Goal: Task Accomplishment & Management: Complete application form

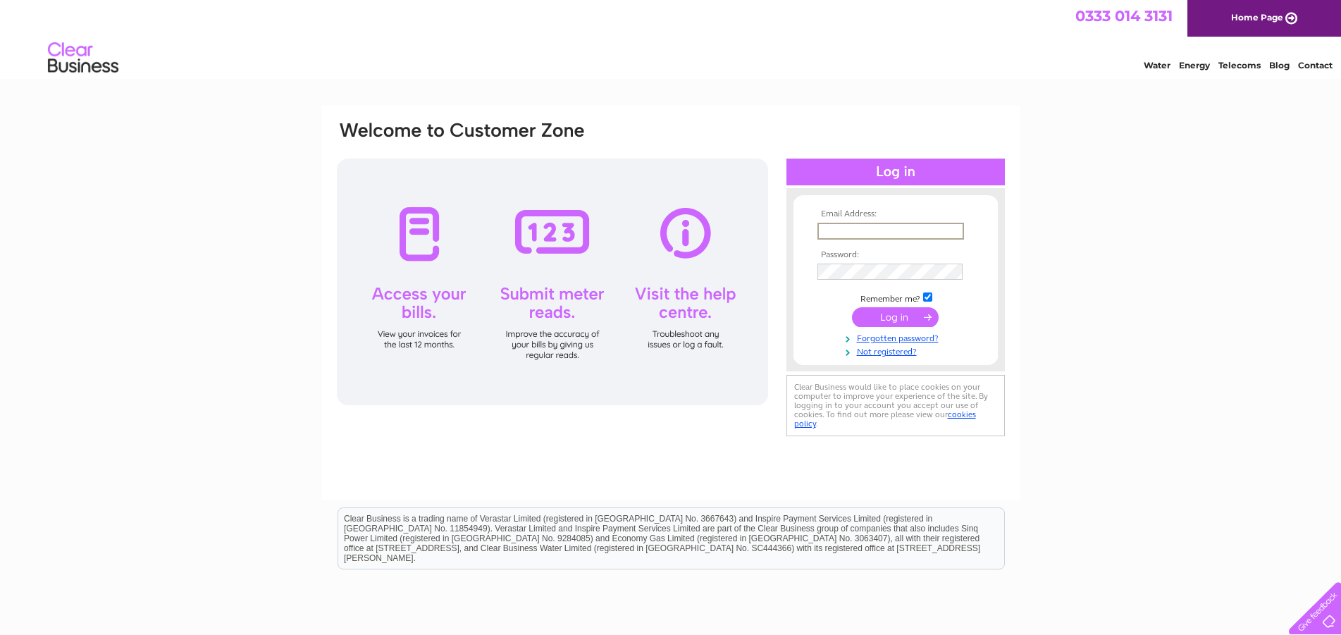
click at [850, 234] on input "text" at bounding box center [890, 231] width 147 height 17
type input "denise@stewarts-kelso.co.uk"
click at [897, 320] on input "submit" at bounding box center [895, 316] width 87 height 20
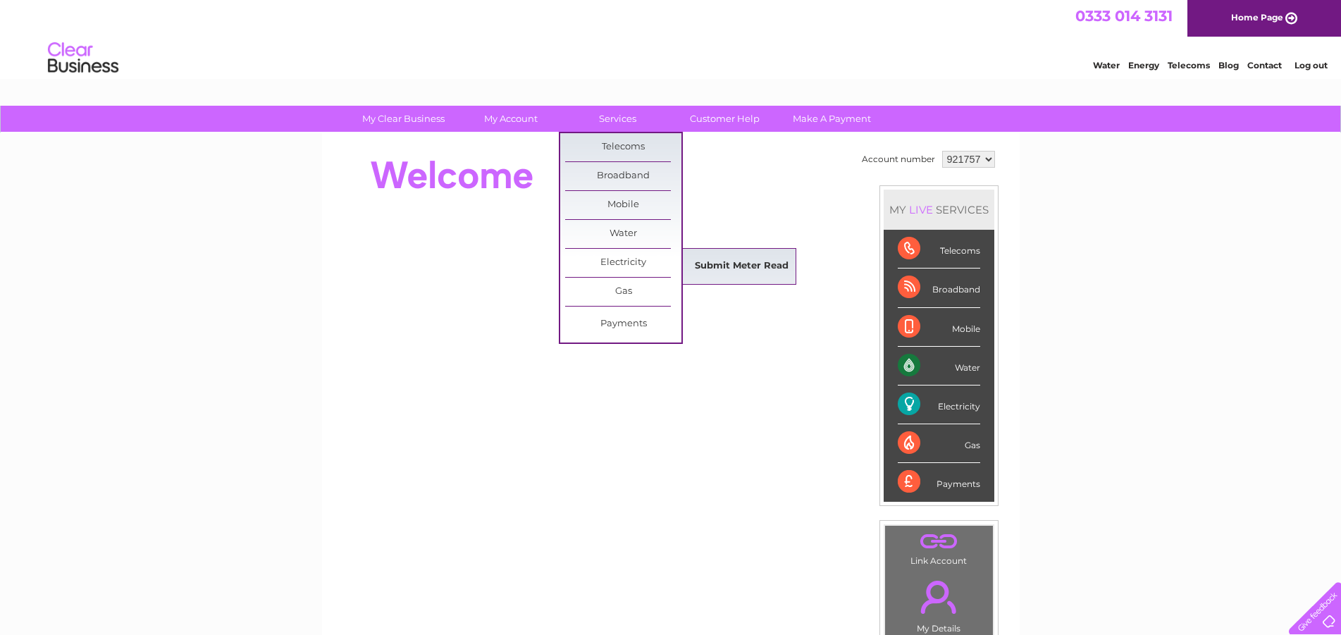
click at [724, 269] on link "Submit Meter Read" at bounding box center [741, 266] width 116 height 28
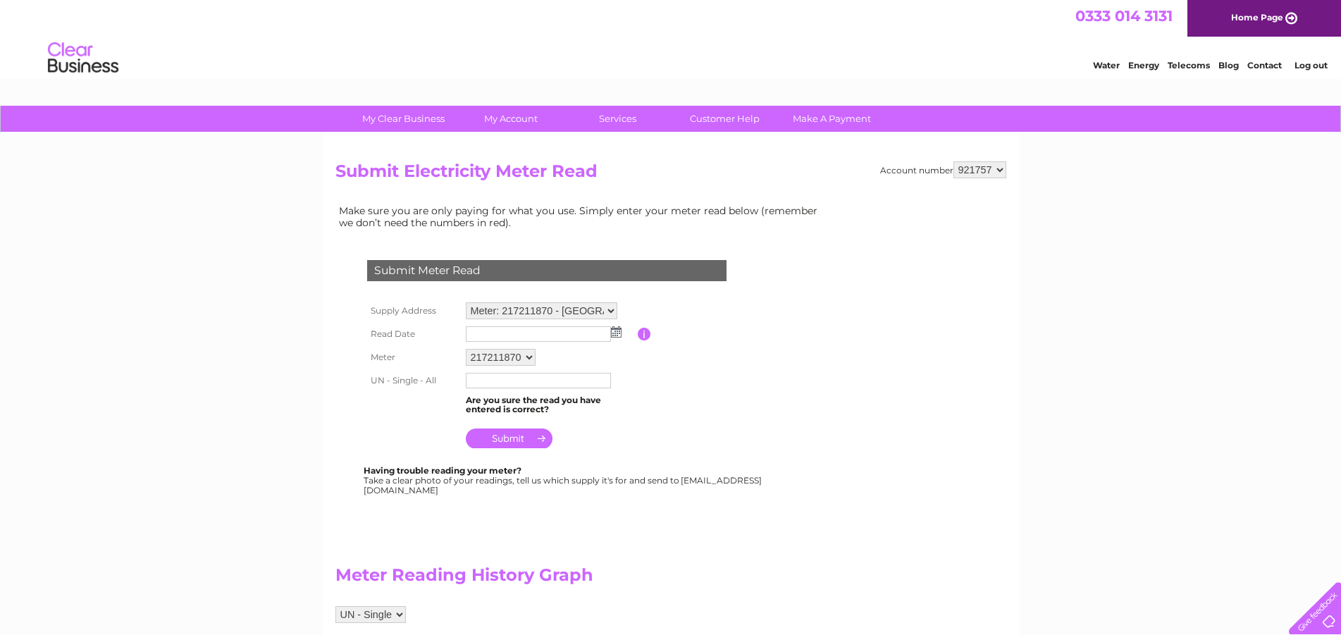
click at [616, 333] on img at bounding box center [616, 331] width 11 height 11
click at [480, 354] on span "Prev" at bounding box center [478, 354] width 11 height 11
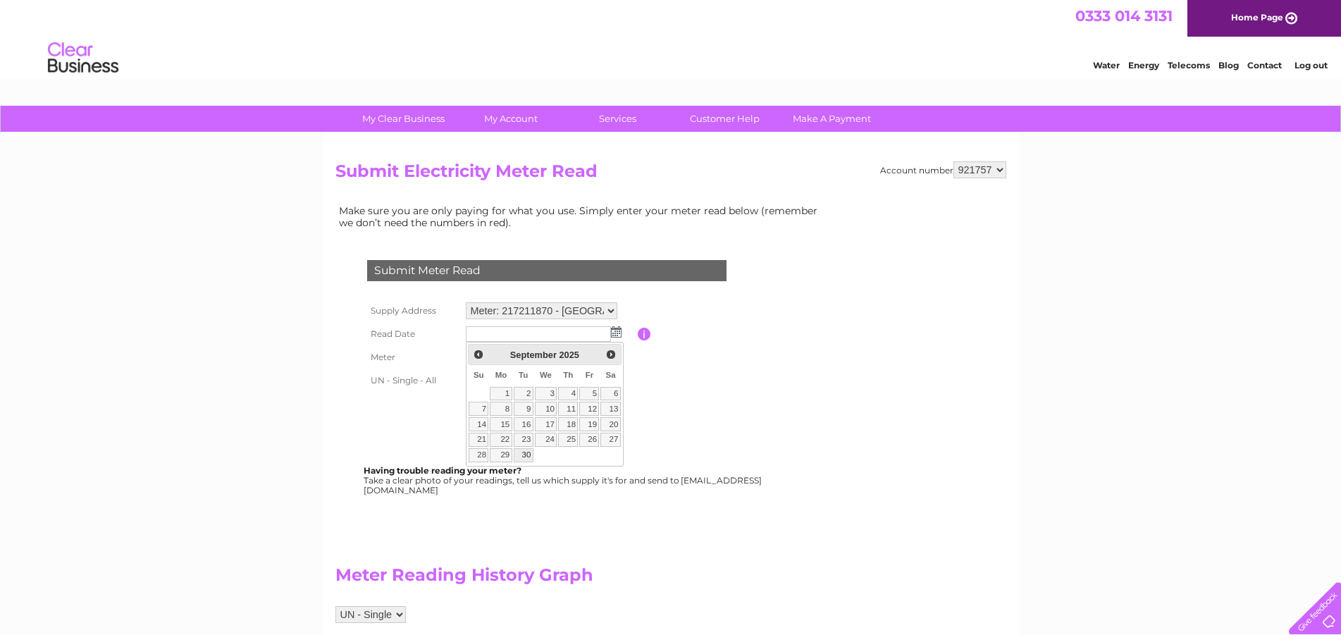
click at [526, 457] on link "30" at bounding box center [524, 455] width 20 height 14
type input "[DATE]"
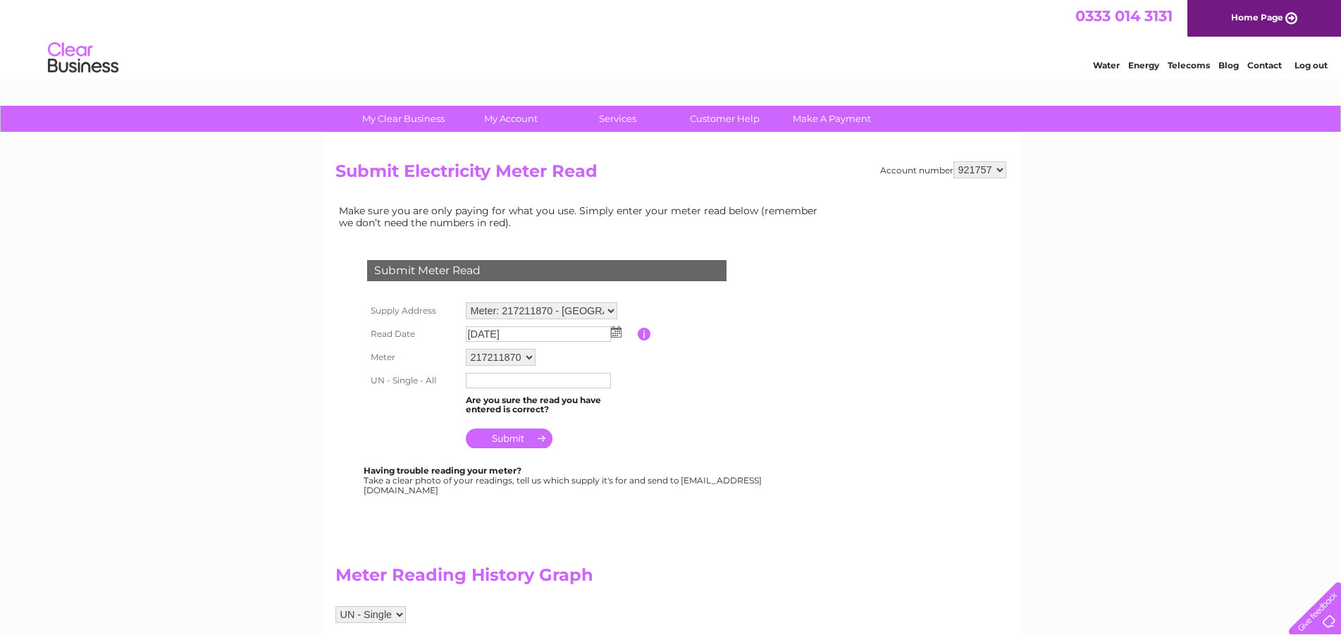
click at [488, 377] on input "text" at bounding box center [538, 380] width 145 height 15
type input "1558"
click at [519, 437] on input "submit" at bounding box center [509, 438] width 87 height 20
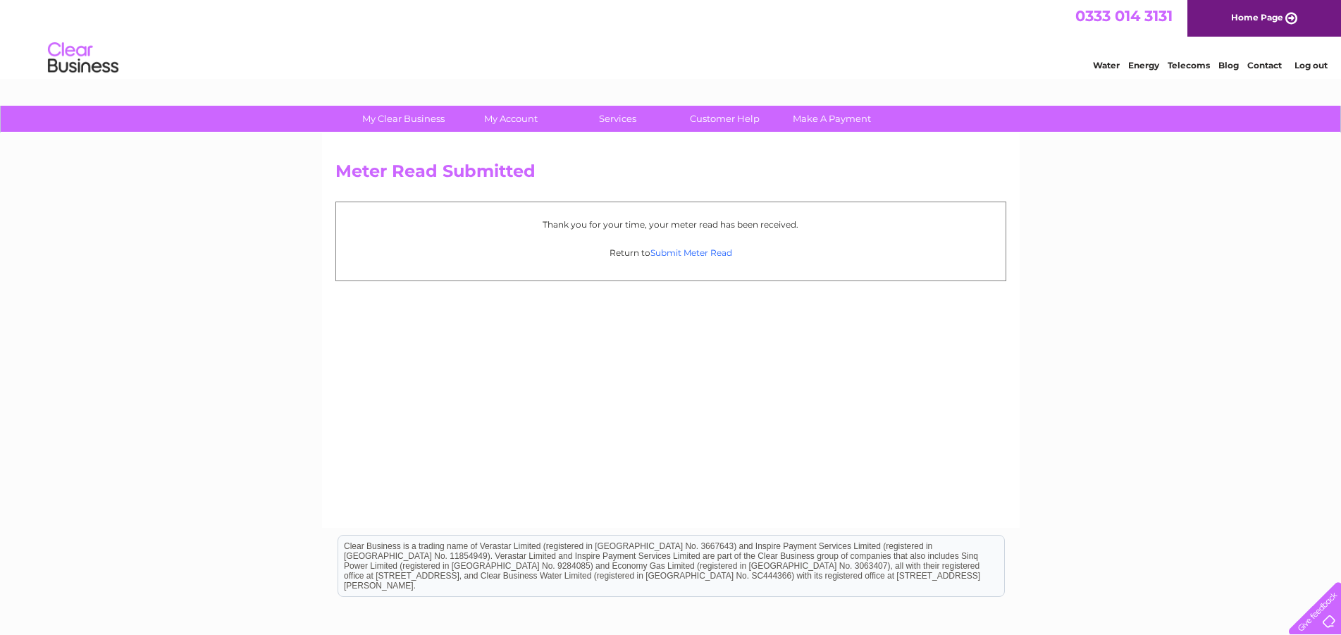
click at [703, 251] on link "Submit Meter Read" at bounding box center [691, 252] width 82 height 11
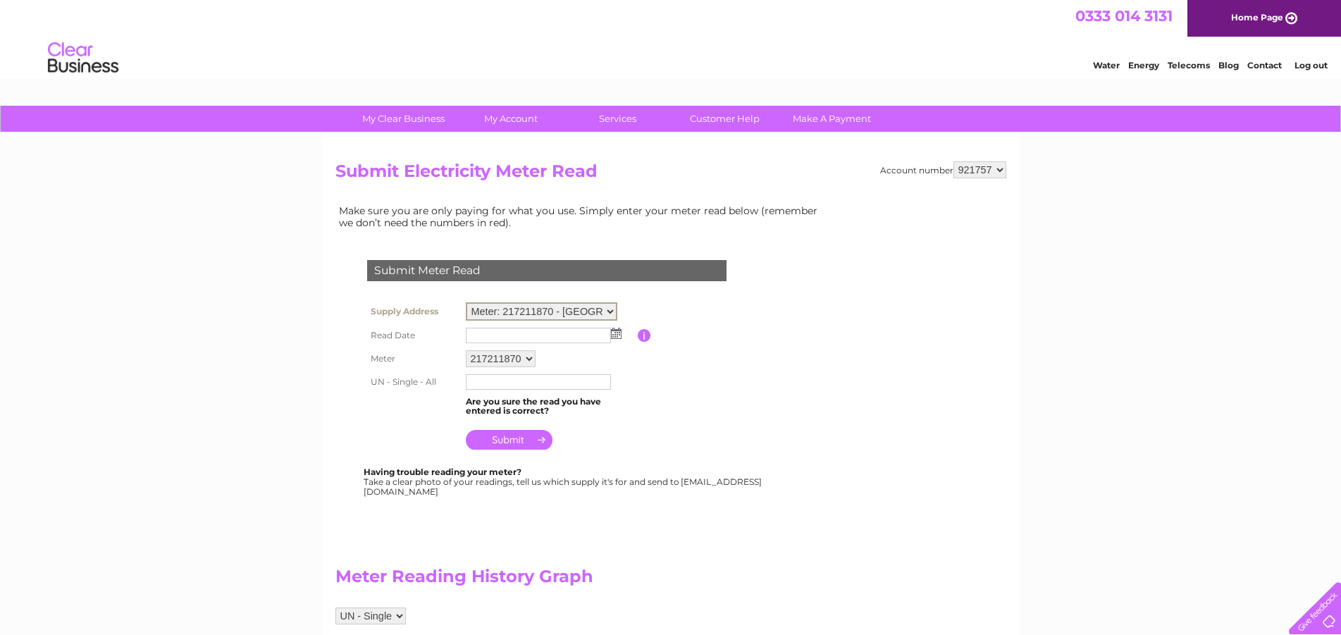
click at [466, 302] on select "Meter: 217211870 - [GEOGRAPHIC_DATA] 9RZ Meter: 217211865 - [GEOGRAPHIC_DATA] 9…" at bounding box center [541, 311] width 151 height 18
select select "131925"
click option "Meter: 217211865 - [GEOGRAPHIC_DATA][STREET_ADDRESS]" at bounding box center [0, 0] width 0 height 0
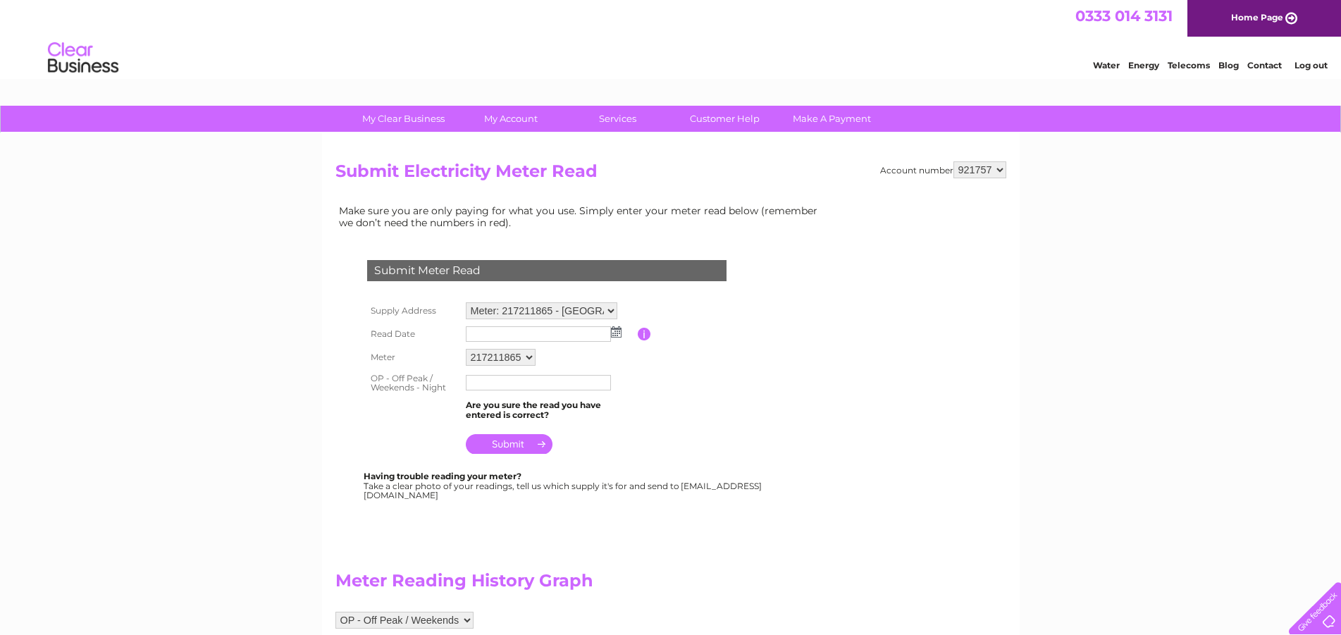
click at [616, 335] on img at bounding box center [616, 331] width 11 height 11
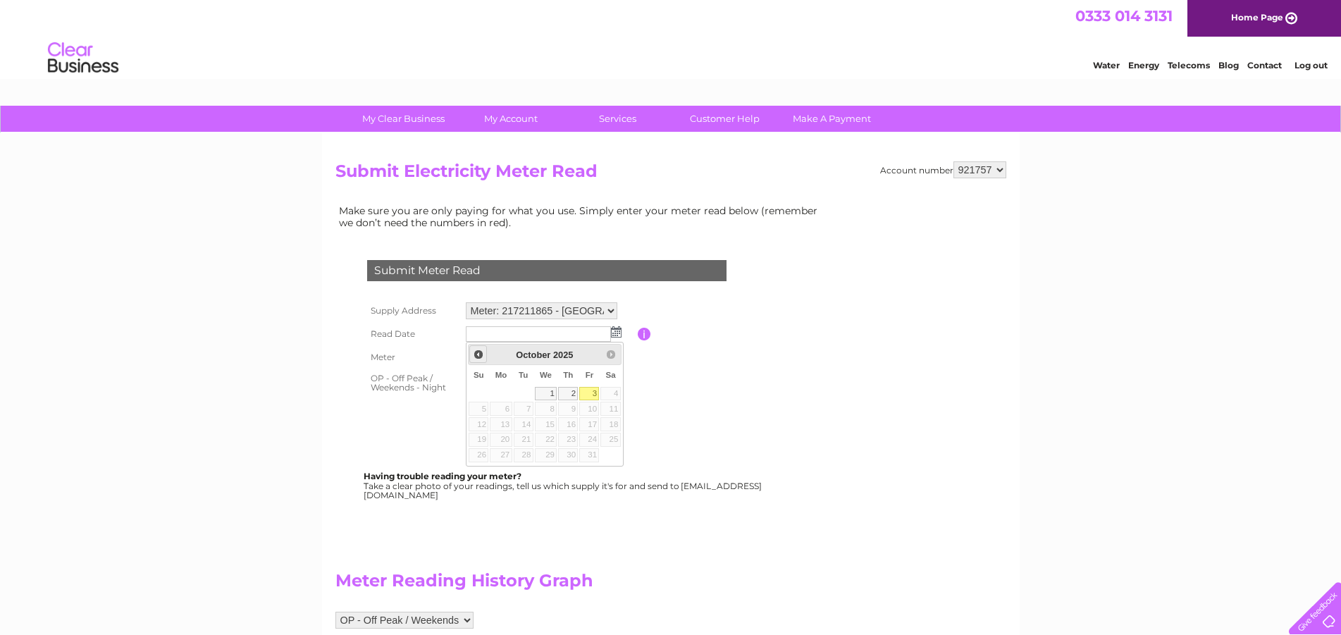
click at [477, 354] on span "Prev" at bounding box center [478, 354] width 11 height 11
click at [531, 452] on link "30" at bounding box center [524, 455] width 20 height 14
type input "[DATE]"
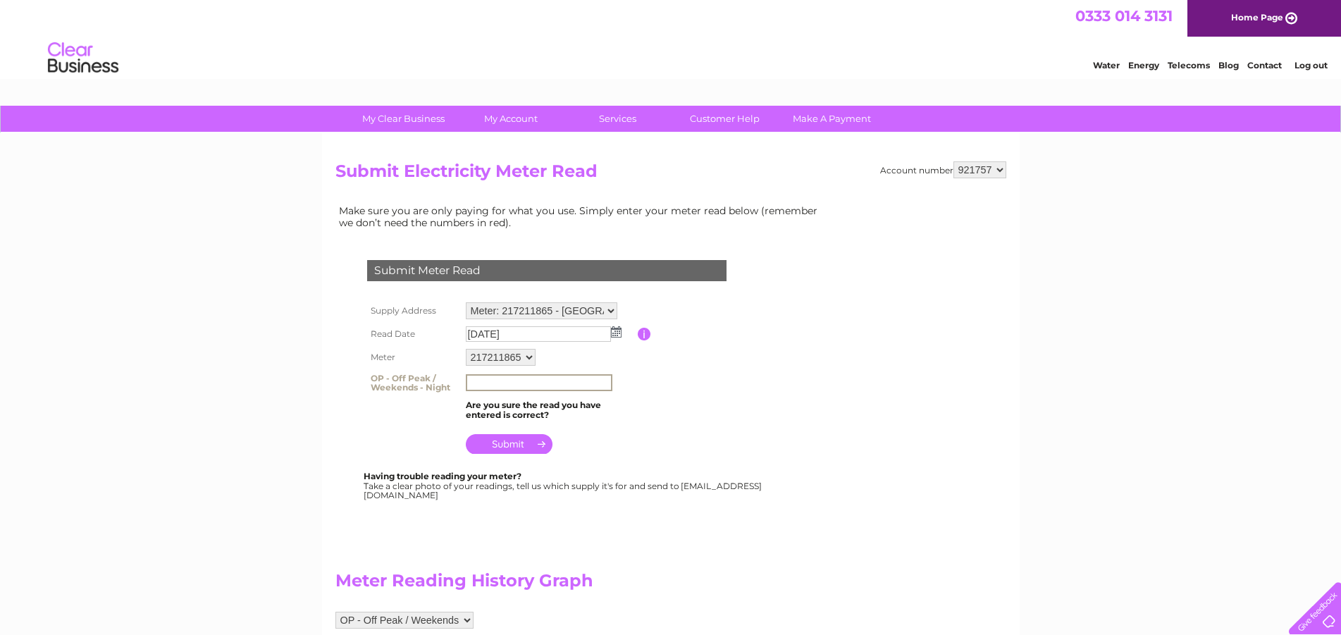
click at [504, 381] on input "text" at bounding box center [539, 382] width 147 height 17
type input "52048"
click at [511, 442] on input "submit" at bounding box center [509, 444] width 87 height 20
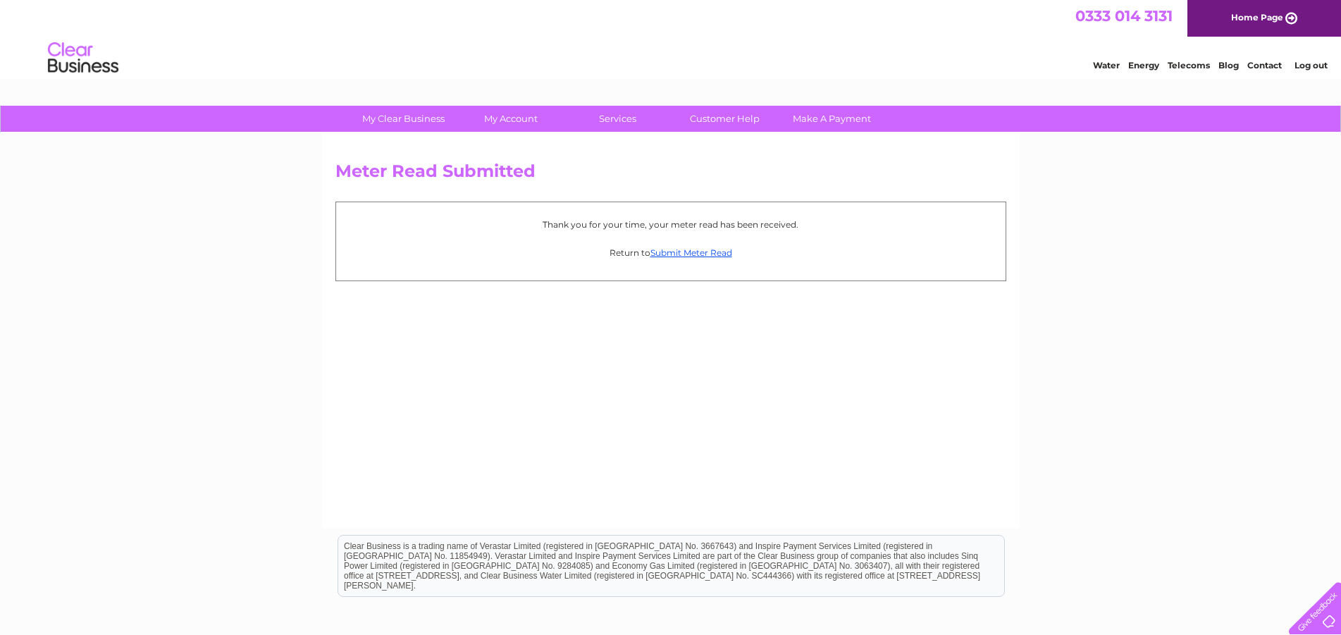
click at [700, 246] on p "Return to Submit Meter Read" at bounding box center [670, 252] width 655 height 13
click at [701, 254] on link "Submit Meter Read" at bounding box center [691, 252] width 82 height 11
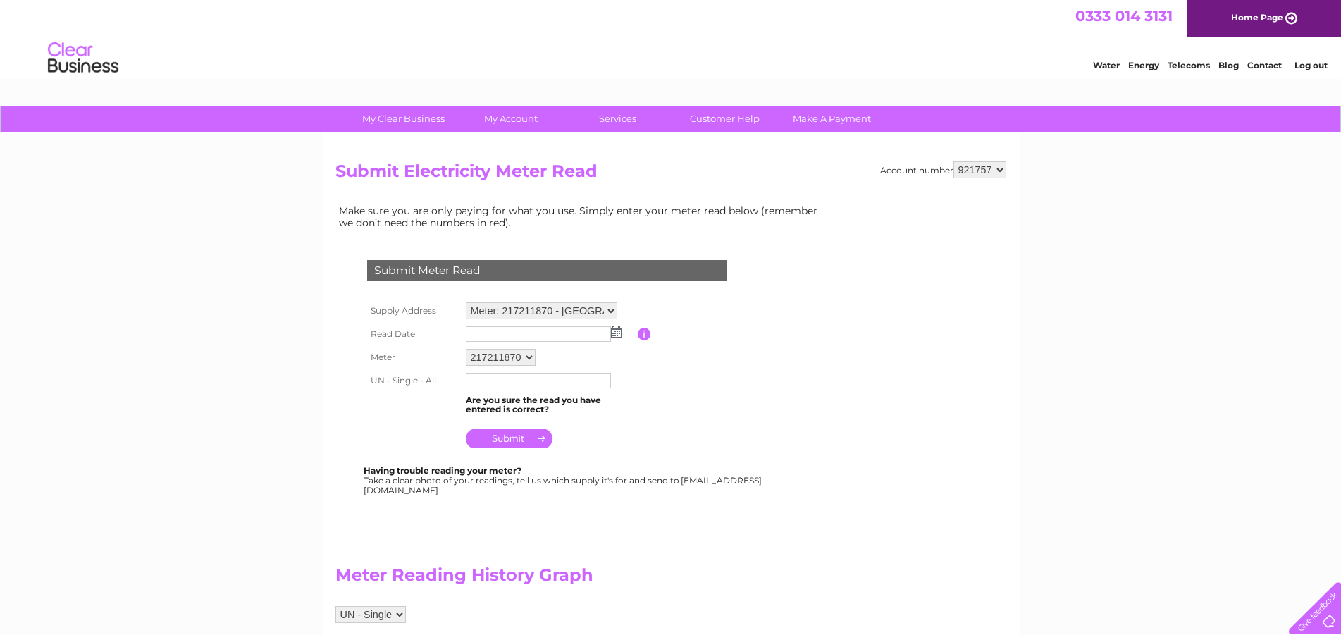
click at [466, 302] on select "Meter: 217211870 - Free Church Place, High St, Melrose, TD6 9RZ Meter: 21721186…" at bounding box center [541, 310] width 151 height 17
select select "131926"
click option "Meter: S514P00174 - [STREET_ADDRESS]" at bounding box center [0, 0] width 0 height 0
click at [619, 335] on img at bounding box center [616, 331] width 11 height 11
click at [480, 353] on span "Prev" at bounding box center [478, 354] width 11 height 11
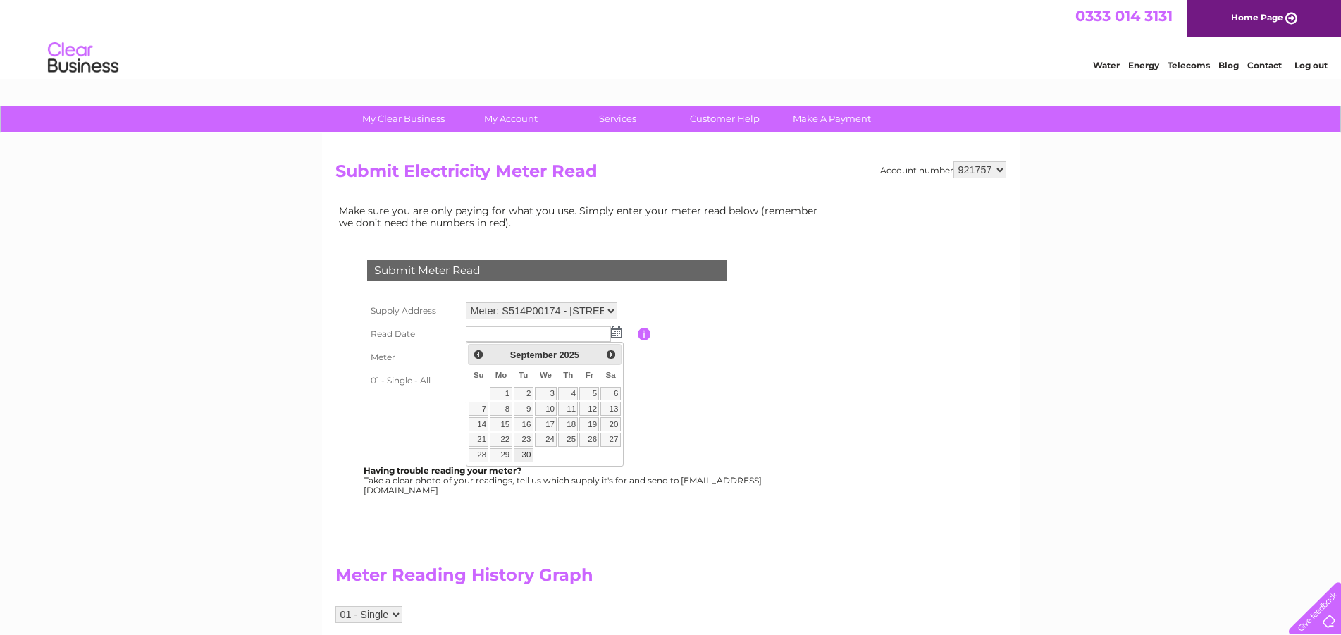
click at [526, 459] on link "30" at bounding box center [524, 455] width 20 height 14
type input "2025/09/30"
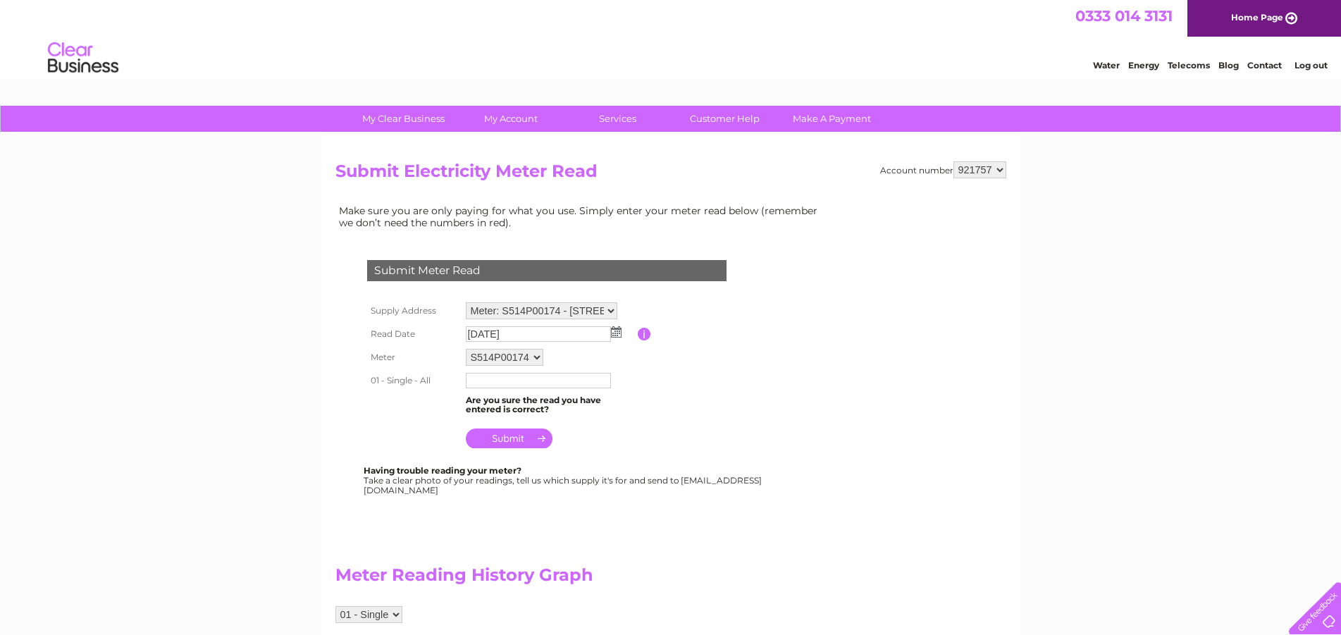
click at [504, 383] on input "text" at bounding box center [538, 380] width 145 height 15
type input "644338"
click at [509, 436] on input "submit" at bounding box center [509, 440] width 87 height 20
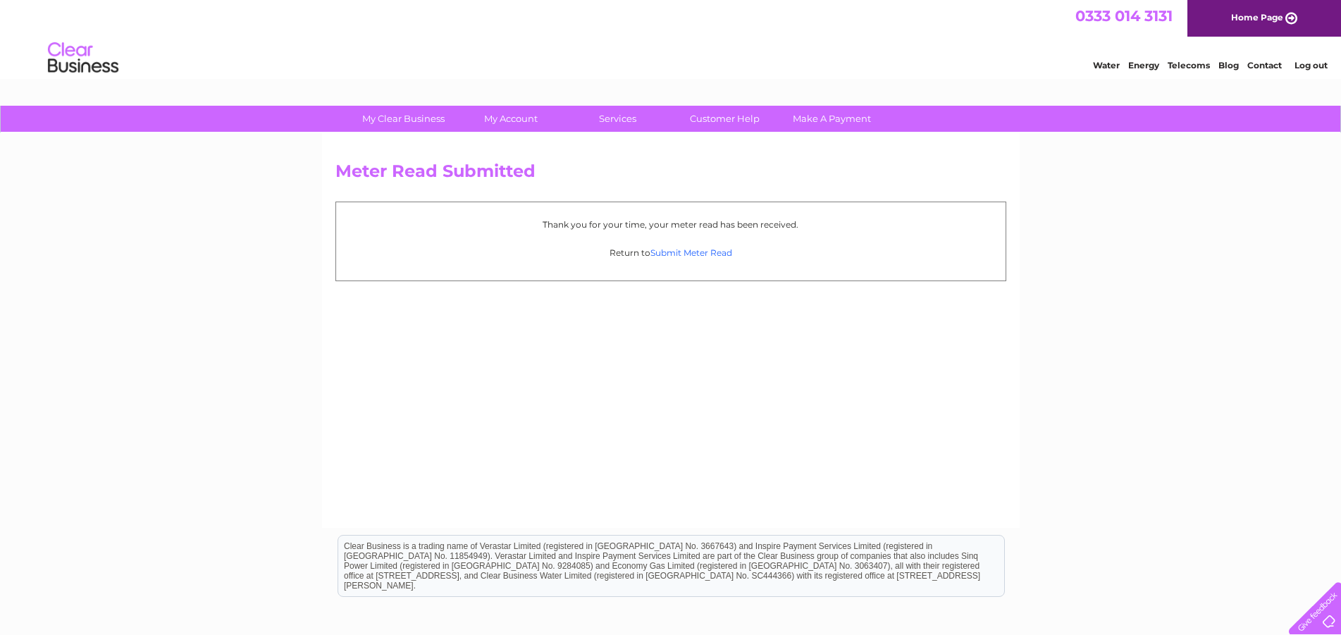
click at [698, 252] on link "Submit Meter Read" at bounding box center [691, 252] width 82 height 11
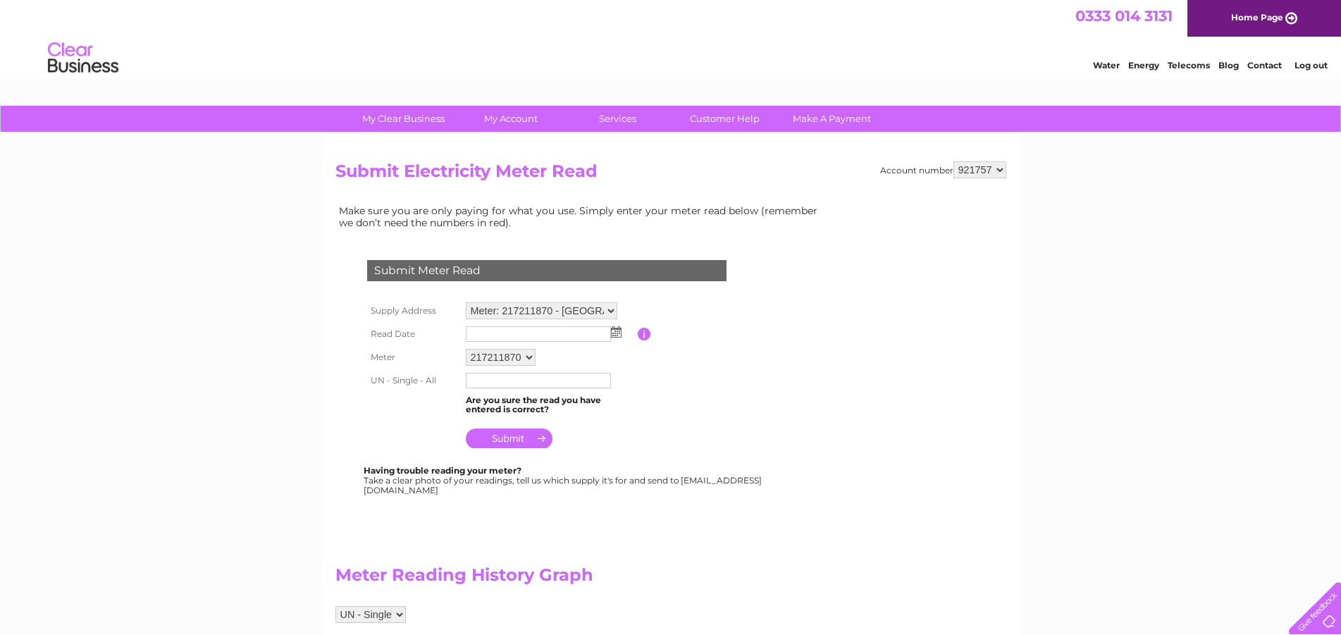
click at [466, 302] on select "Meter: 217211870 - [GEOGRAPHIC_DATA] 9RZ Meter: 217211865 - [GEOGRAPHIC_DATA] 9…" at bounding box center [541, 310] width 151 height 17
select select "131927"
click option "Meter: S501P10829 - 39-[STREET_ADDRESS]" at bounding box center [0, 0] width 0 height 0
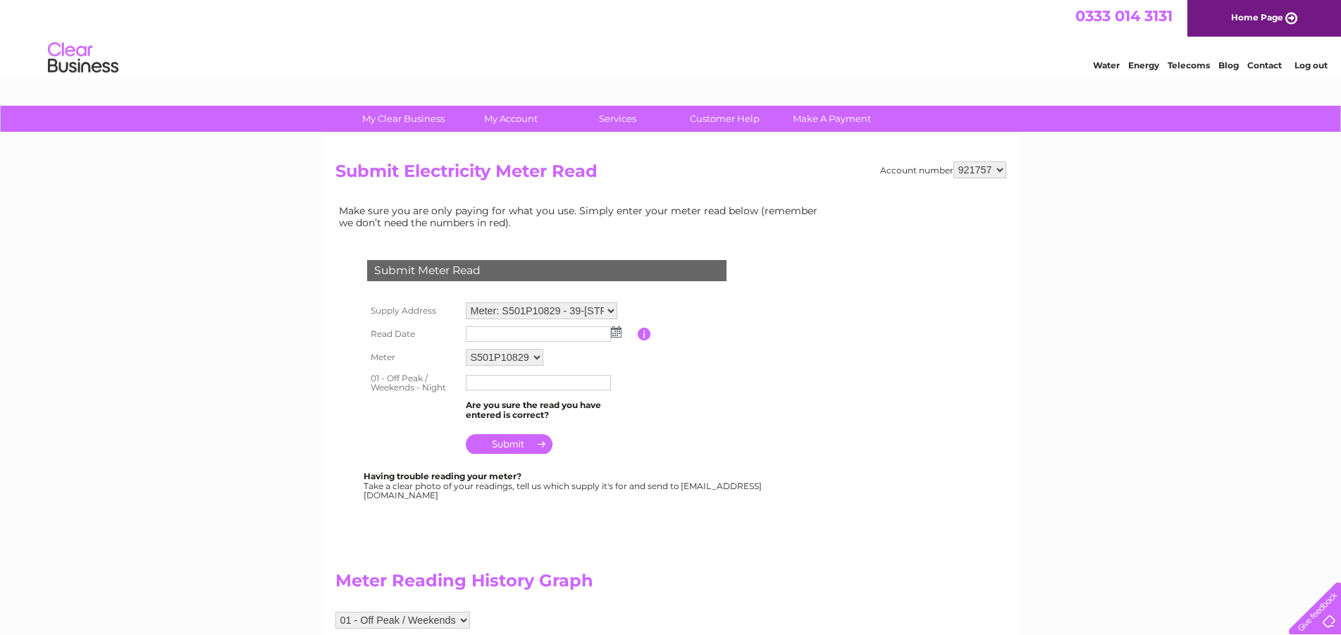
click at [618, 330] on img at bounding box center [616, 331] width 11 height 11
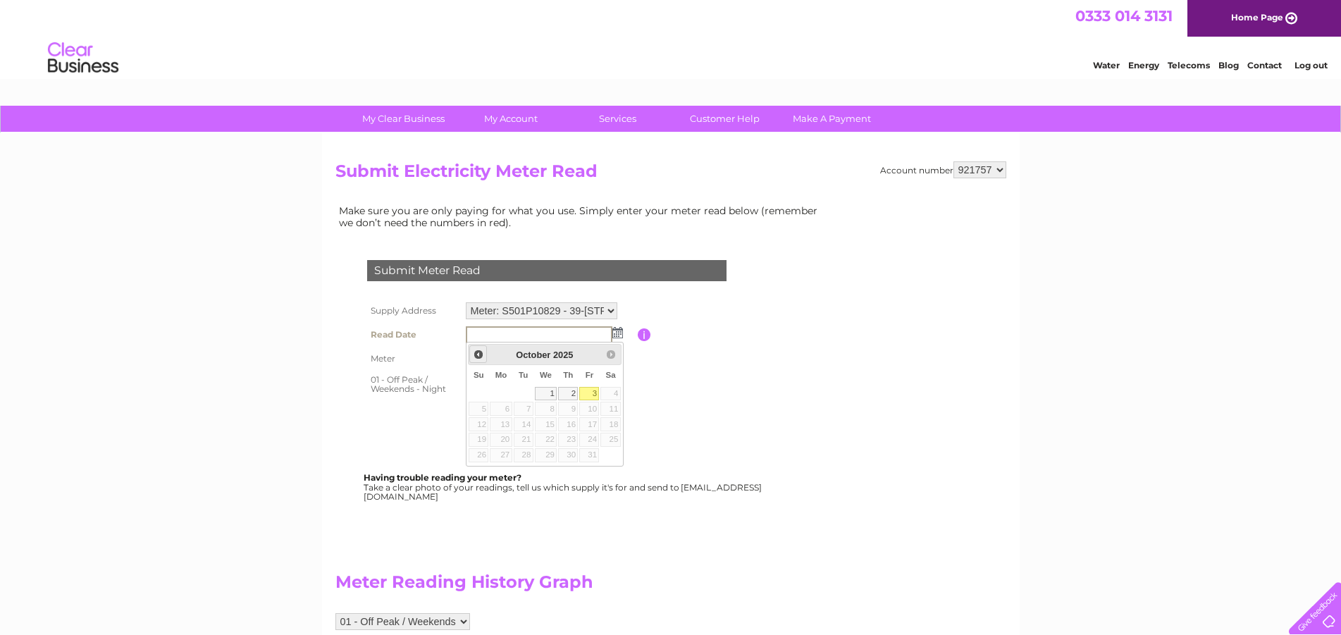
click at [478, 353] on span "Prev" at bounding box center [478, 354] width 11 height 11
click at [532, 454] on link "30" at bounding box center [524, 455] width 20 height 14
type input "2025/09/30"
click at [492, 379] on input "text" at bounding box center [539, 382] width 147 height 17
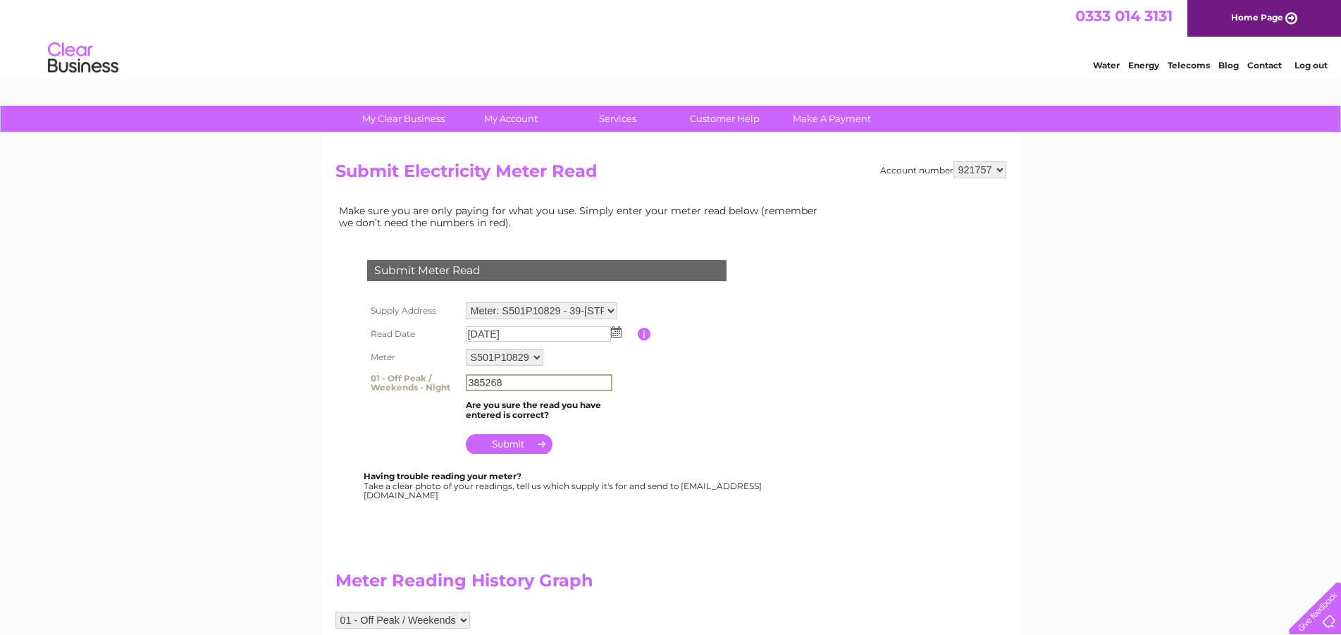
type input "385268"
click at [508, 440] on input "submit" at bounding box center [509, 444] width 87 height 20
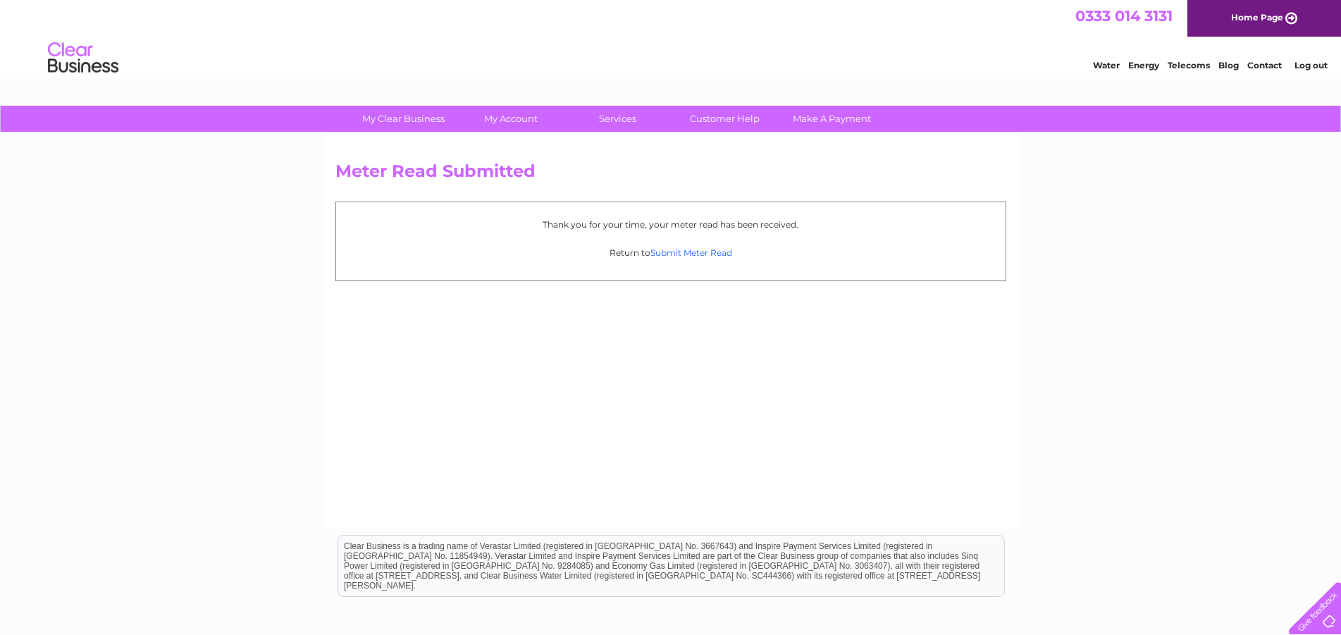
click at [685, 252] on link "Submit Meter Read" at bounding box center [691, 252] width 82 height 11
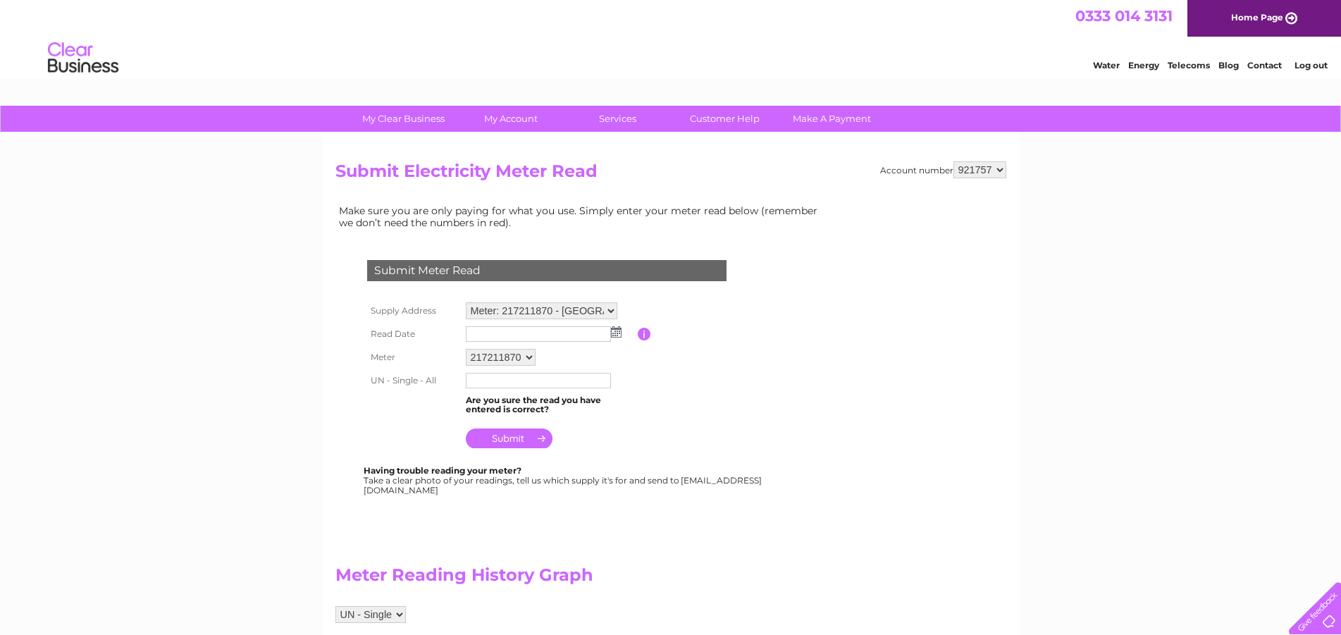
click at [466, 302] on select "Meter: 217211870 - Free Church Place, High St, Melrose, TD6 9RZ Meter: 21721186…" at bounding box center [541, 310] width 151 height 17
select select "131928"
click option "Meter: P329612887 - 2,[STREET_ADDRESS]" at bounding box center [0, 0] width 0 height 0
click at [616, 333] on img at bounding box center [616, 331] width 11 height 11
click at [479, 356] on span "Prev" at bounding box center [478, 354] width 11 height 11
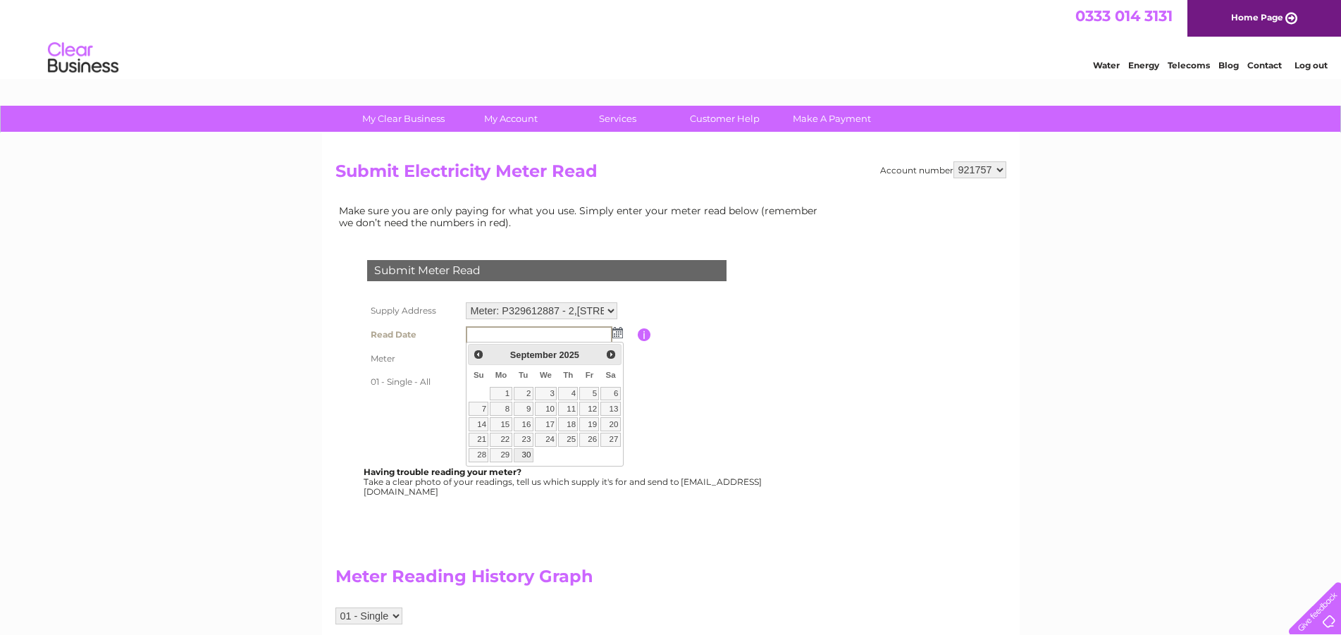
click at [526, 454] on link "30" at bounding box center [524, 455] width 20 height 14
type input "[DATE]"
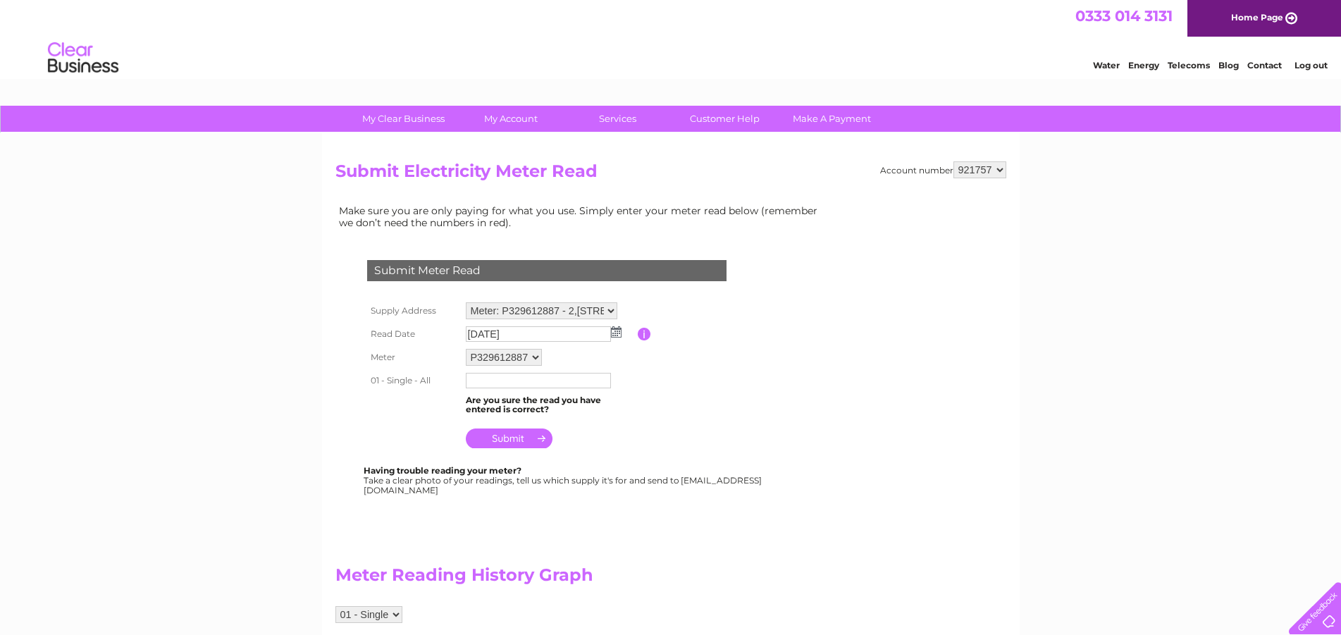
click at [507, 380] on input "text" at bounding box center [538, 380] width 145 height 15
type input "69595"
click at [514, 435] on input "submit" at bounding box center [509, 440] width 87 height 20
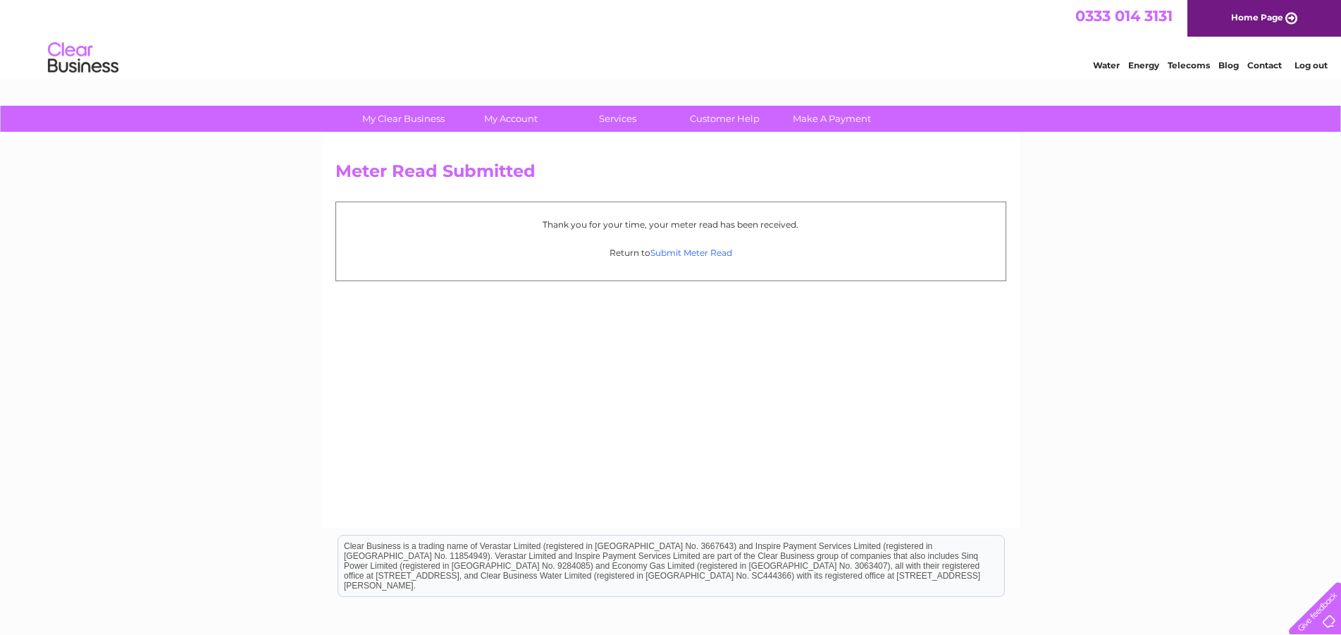
click at [695, 250] on link "Submit Meter Read" at bounding box center [691, 252] width 82 height 11
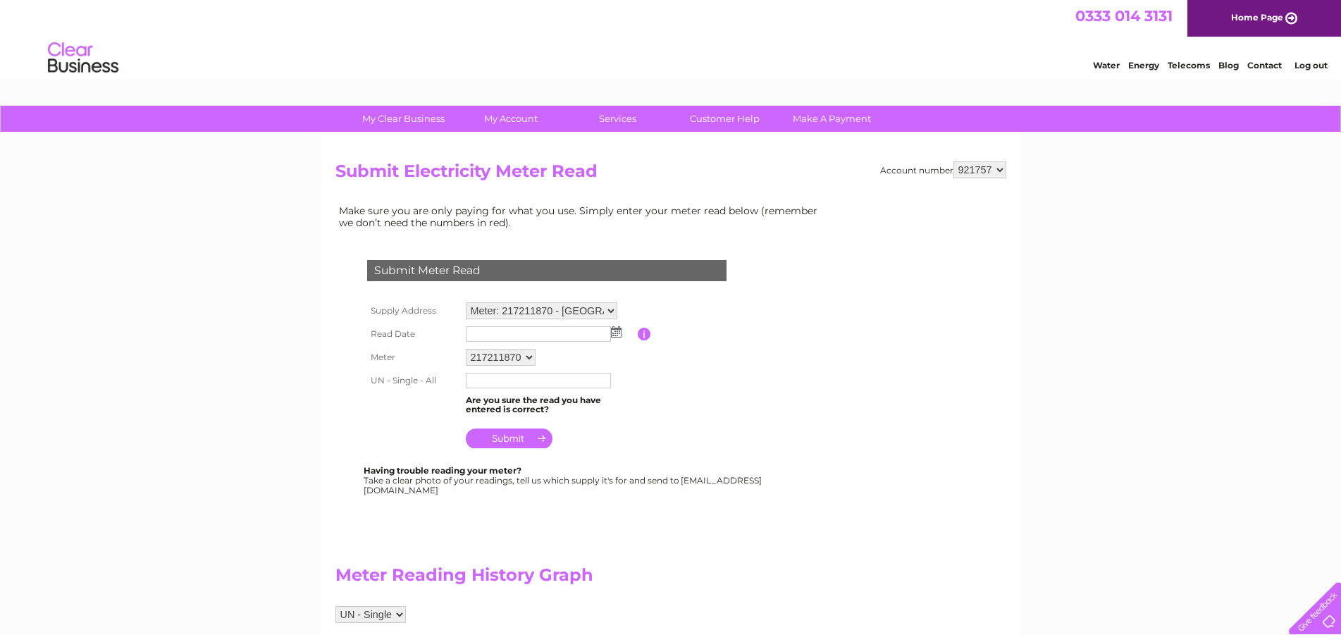
click at [466, 302] on select "Meter: 217211870 - [GEOGRAPHIC_DATA] 9RZ Meter: 217211865 - [GEOGRAPHIC_DATA] 9…" at bounding box center [541, 310] width 151 height 17
select select "131929"
click option "Meter: P329605552 - 2,[STREET_ADDRESS]" at bounding box center [0, 0] width 0 height 0
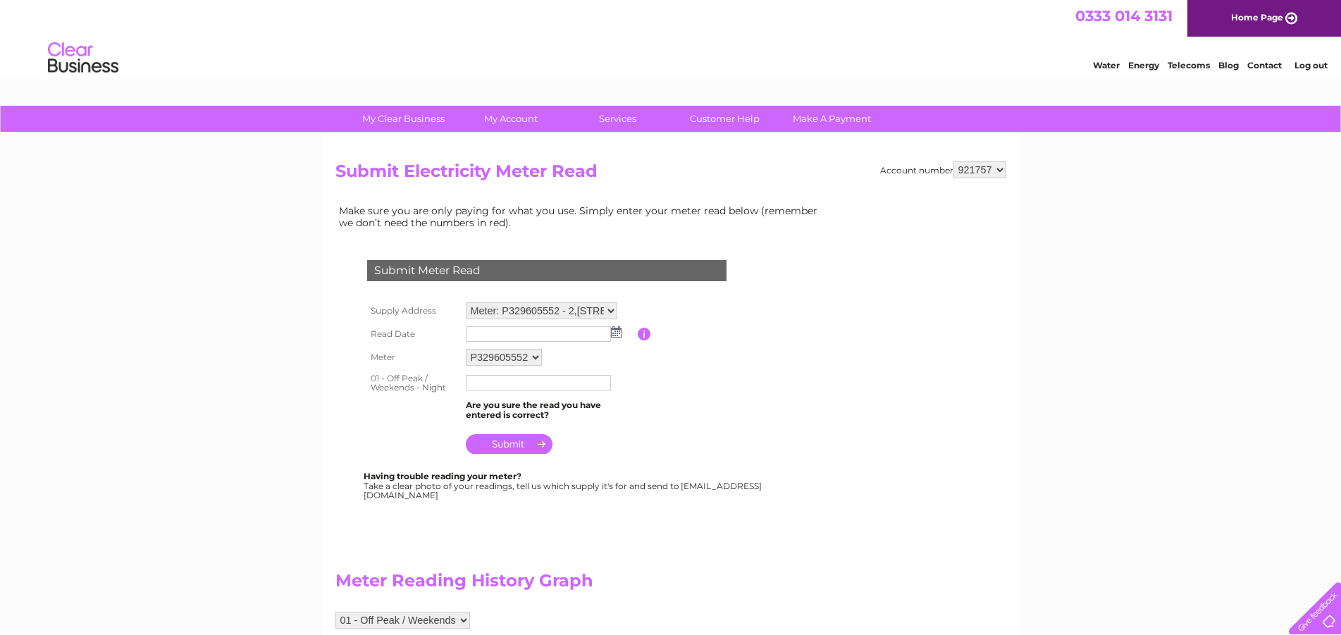
click at [615, 333] on img at bounding box center [616, 331] width 11 height 11
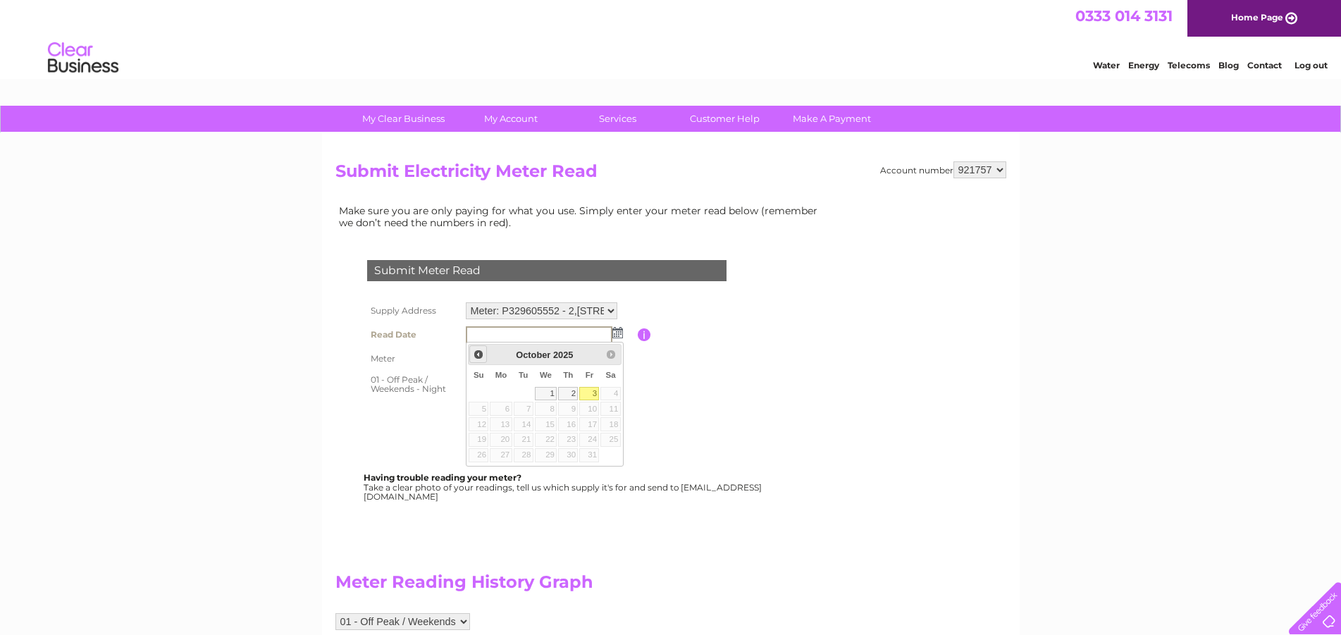
click at [475, 358] on span "Prev" at bounding box center [478, 354] width 11 height 11
click at [527, 452] on link "30" at bounding box center [524, 455] width 20 height 14
type input "2025/09/30"
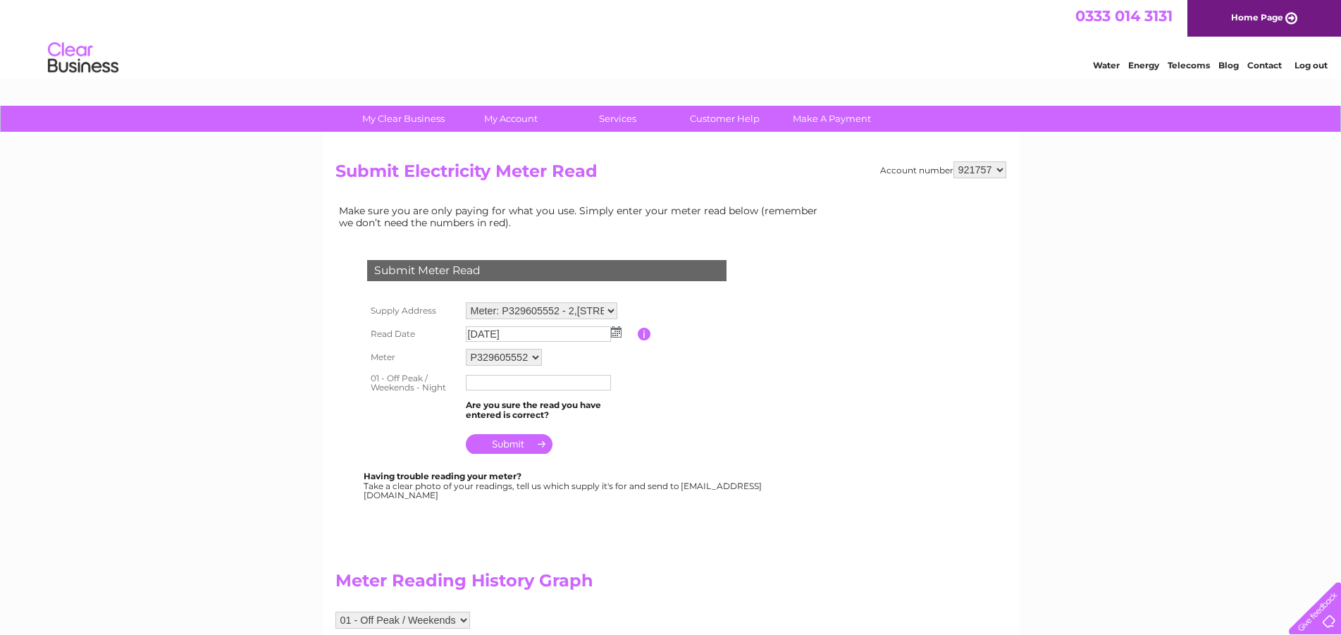
click at [486, 385] on input "text" at bounding box center [538, 382] width 145 height 15
type input "52307"
click at [513, 444] on input "submit" at bounding box center [509, 444] width 87 height 20
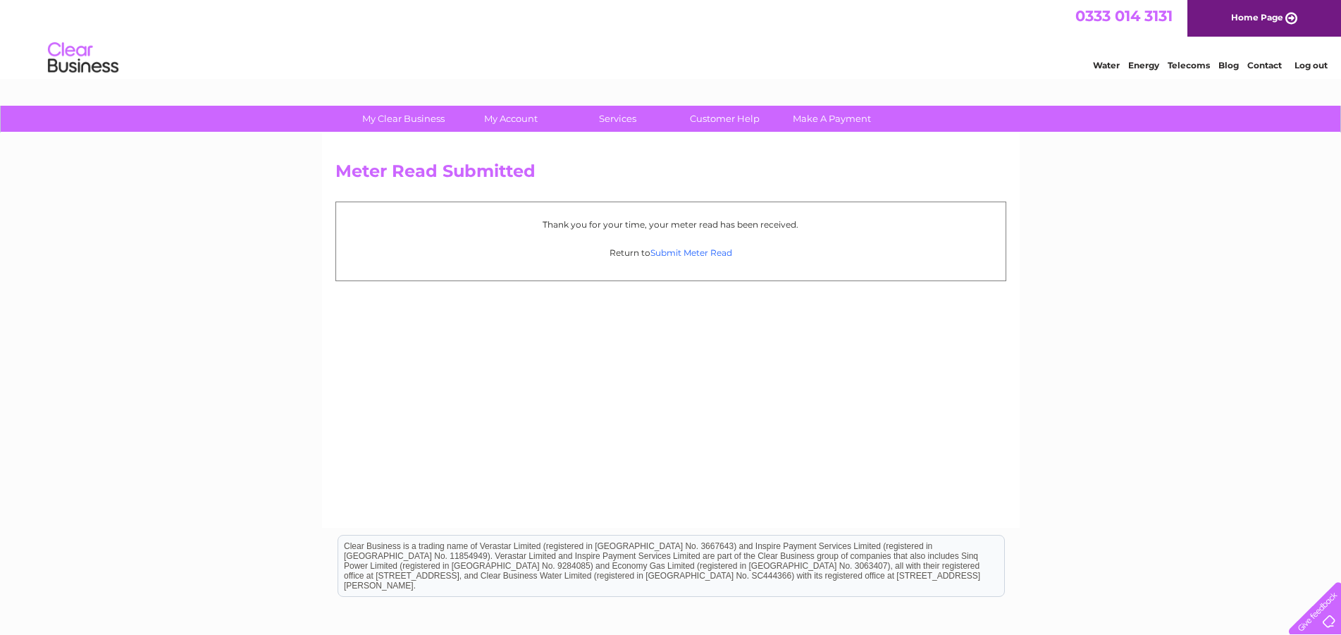
click at [696, 252] on link "Submit Meter Read" at bounding box center [691, 252] width 82 height 11
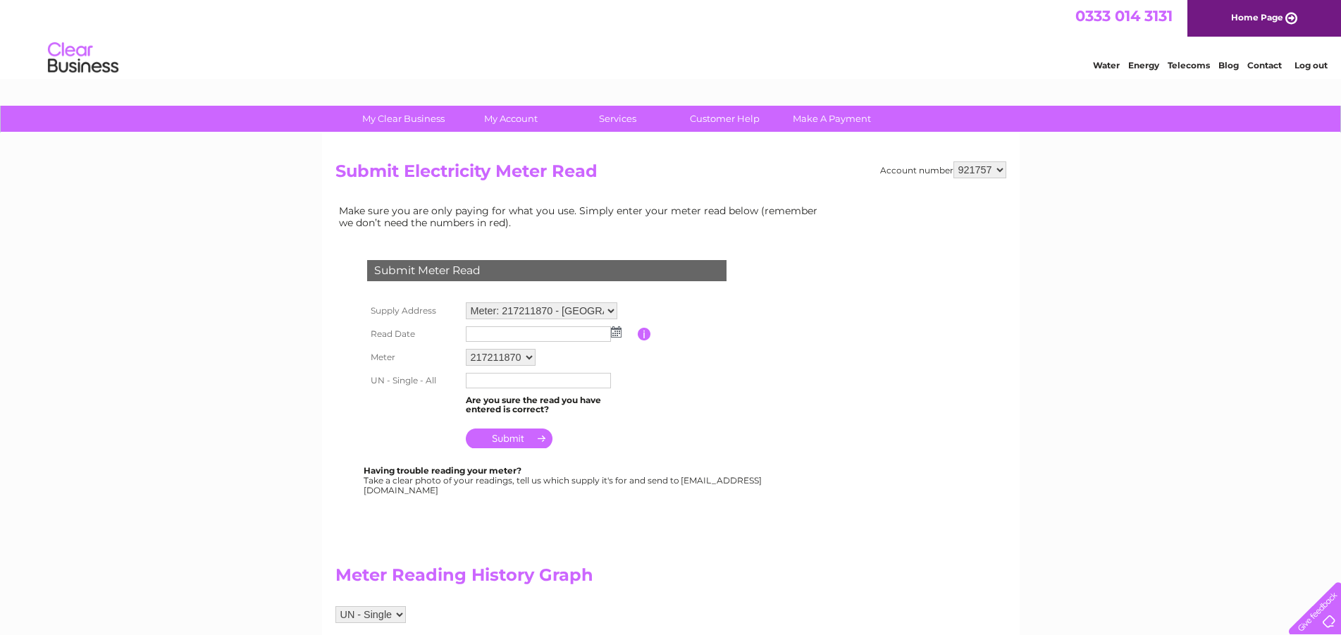
click at [466, 302] on select "Meter: 217211870 - [GEOGRAPHIC_DATA] 9RZ Meter: 217211865 - [GEOGRAPHIC_DATA] 9…" at bounding box center [541, 310] width 151 height 17
select select "131818"
click option "Meter: 3309P15120 - 6 [STREET_ADDRESS]" at bounding box center [0, 0] width 0 height 0
click at [616, 333] on img at bounding box center [616, 331] width 11 height 11
click at [479, 353] on span "Prev" at bounding box center [478, 354] width 11 height 11
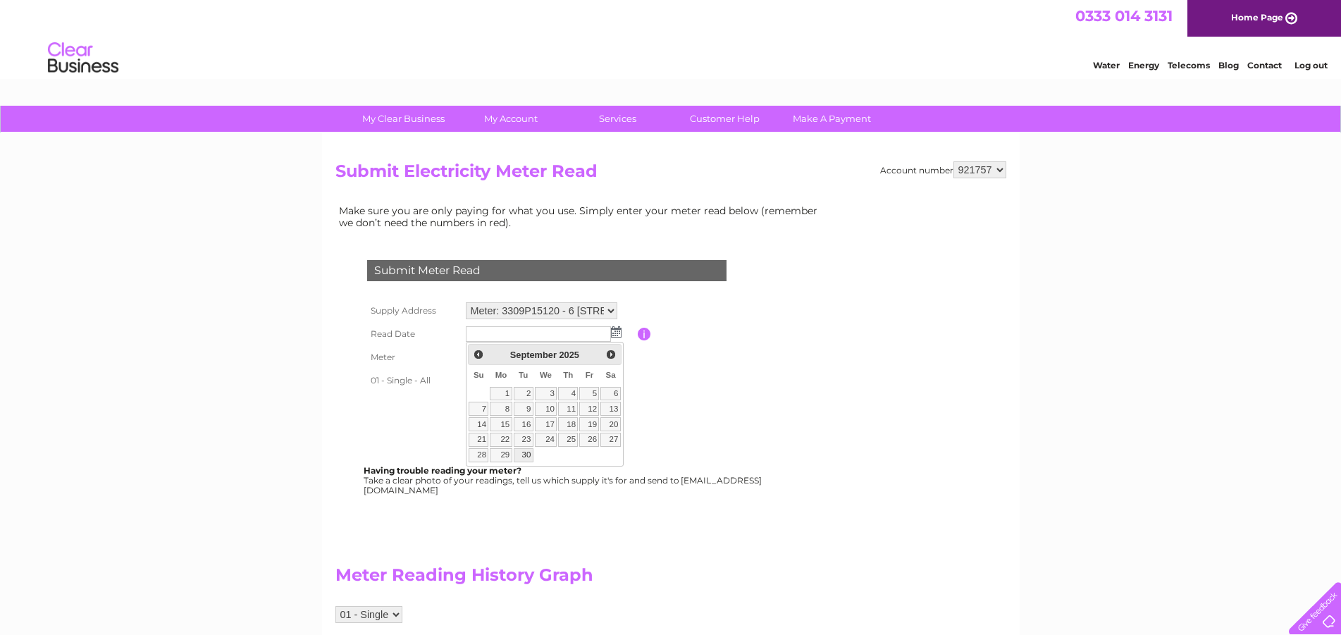
click at [527, 453] on link "30" at bounding box center [524, 455] width 20 height 14
type input "[DATE]"
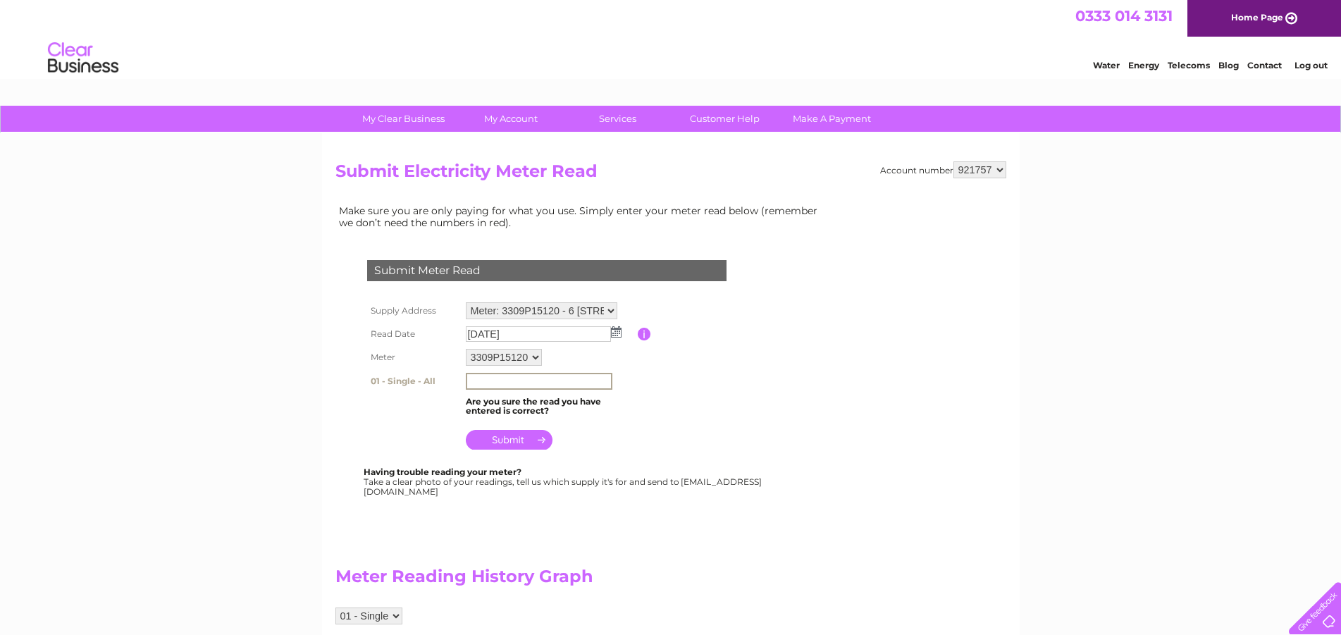
click at [492, 380] on input "text" at bounding box center [539, 381] width 147 height 17
type input "42712"
click at [516, 435] on input "submit" at bounding box center [509, 438] width 87 height 20
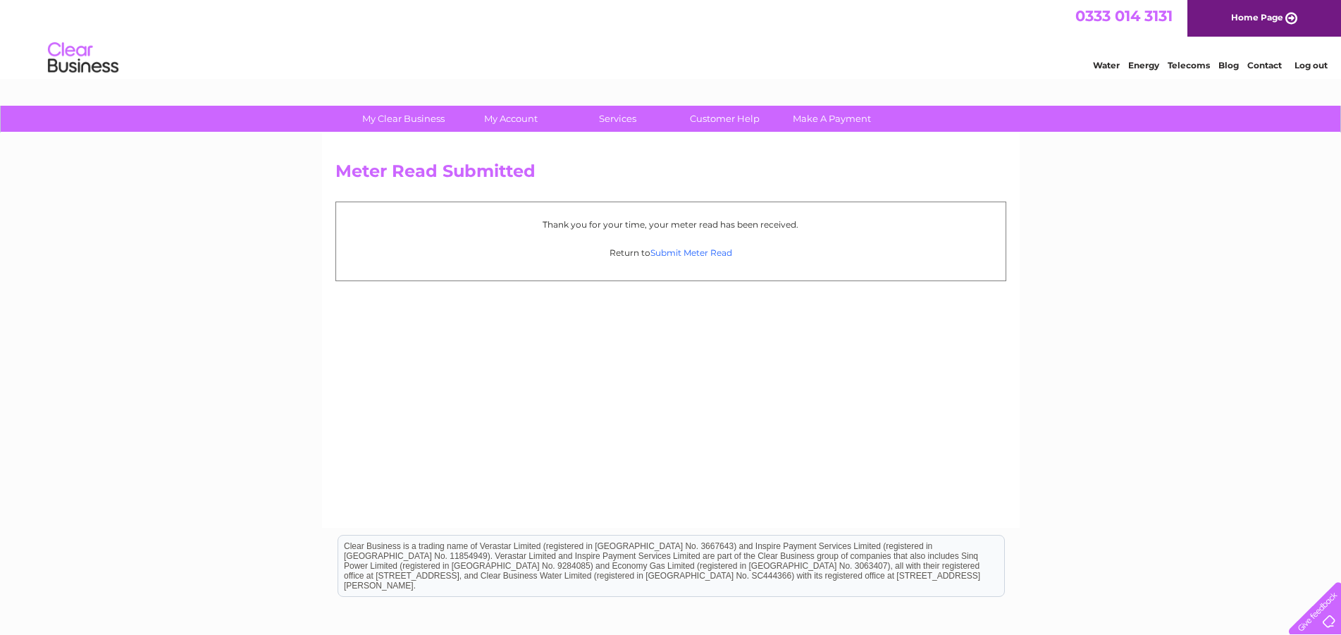
click at [693, 253] on link "Submit Meter Read" at bounding box center [691, 252] width 82 height 11
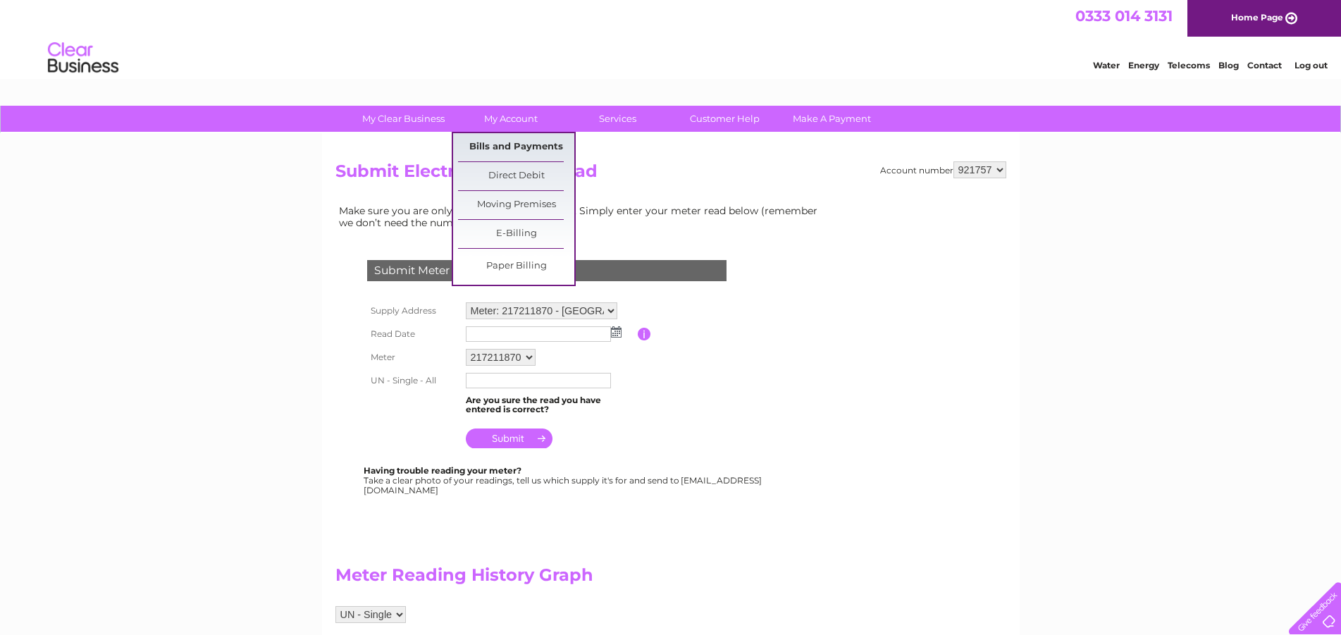
click at [506, 141] on link "Bills and Payments" at bounding box center [516, 147] width 116 height 28
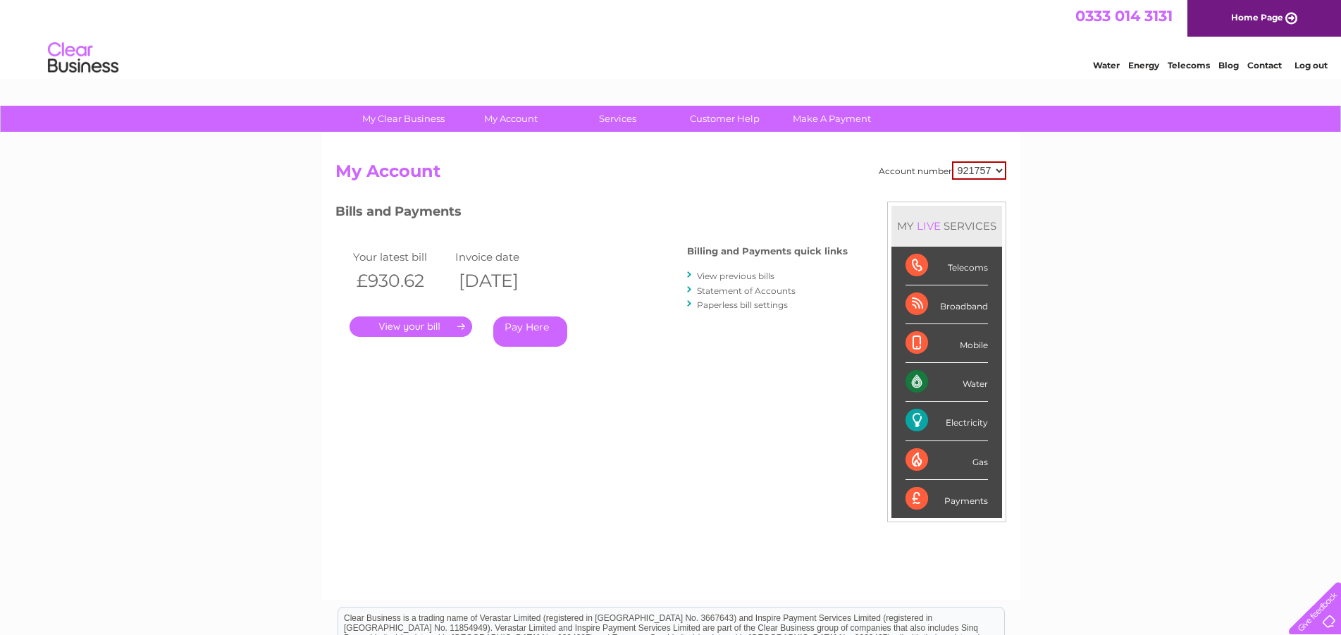
click at [458, 323] on link "." at bounding box center [410, 326] width 123 height 20
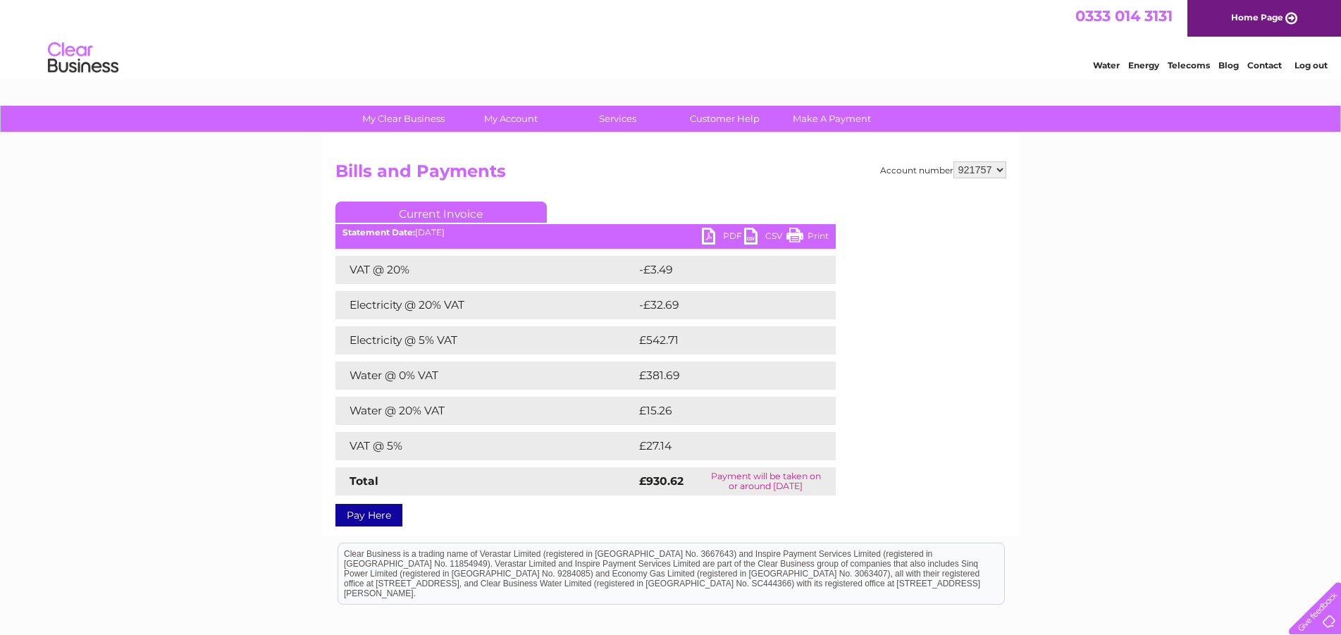
click at [724, 234] on link "PDF" at bounding box center [723, 238] width 42 height 20
